Goal: Task Accomplishment & Management: Use online tool/utility

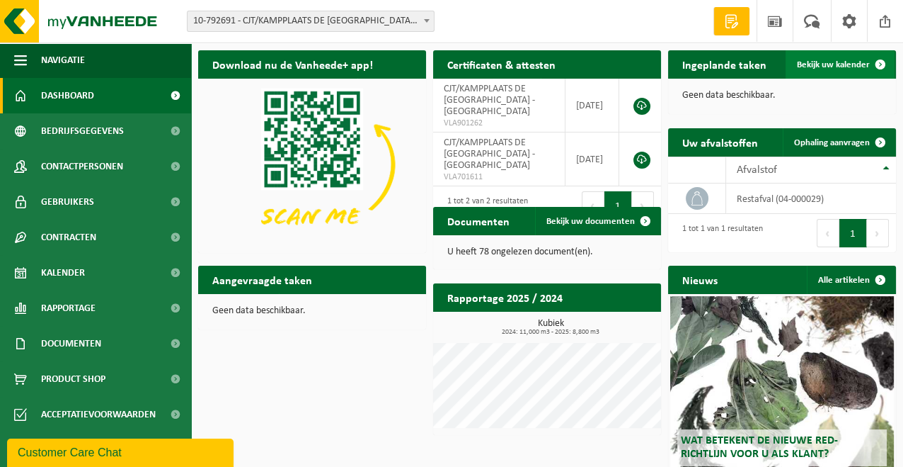
click at [839, 62] on span "Bekijk uw kalender" at bounding box center [833, 64] width 73 height 9
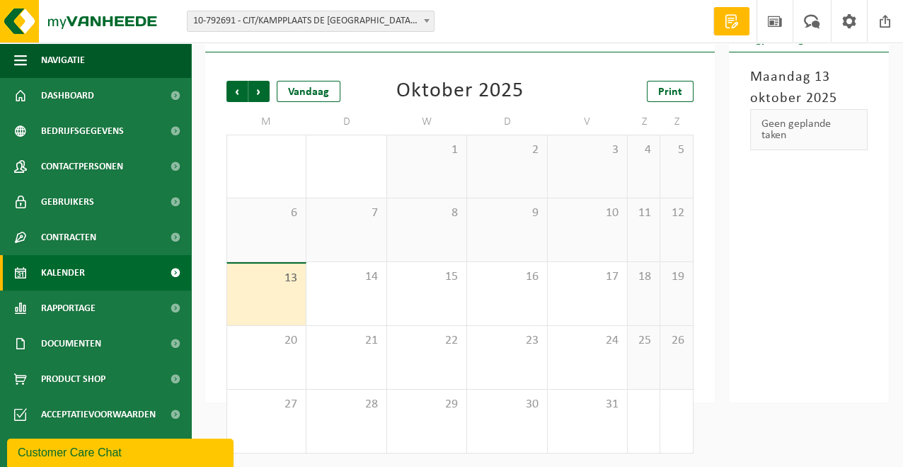
scroll to position [57, 0]
click at [352, 358] on div "21" at bounding box center [346, 356] width 79 height 63
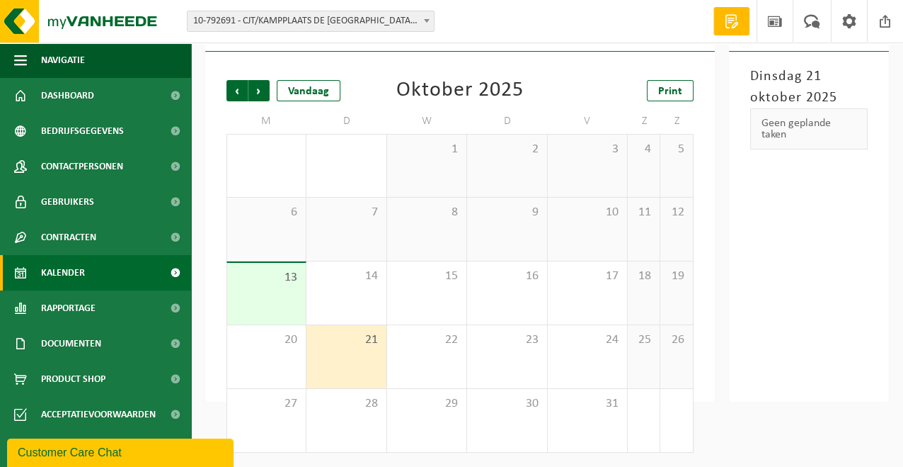
click at [244, 257] on div "6" at bounding box center [266, 229] width 79 height 63
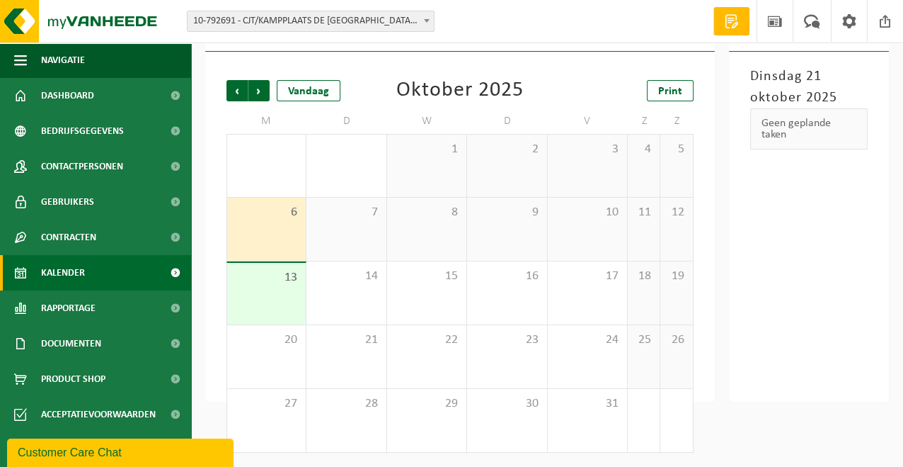
click at [247, 278] on span "13" at bounding box center [266, 278] width 64 height 16
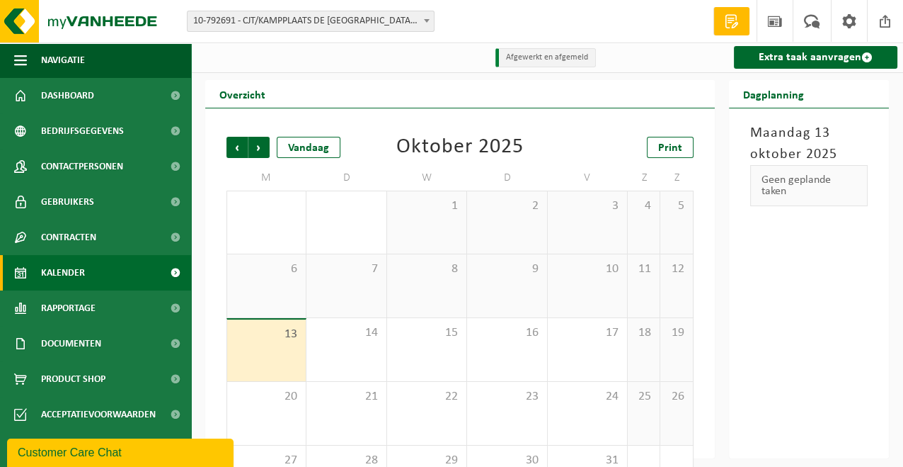
scroll to position [0, 0]
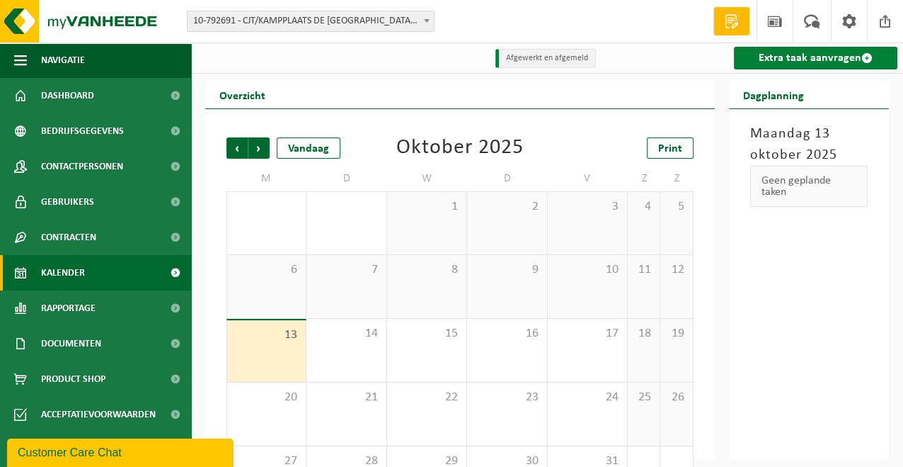
click at [838, 62] on link "Extra taak aanvragen" at bounding box center [816, 58] width 164 height 23
